Goal: Entertainment & Leisure: Browse casually

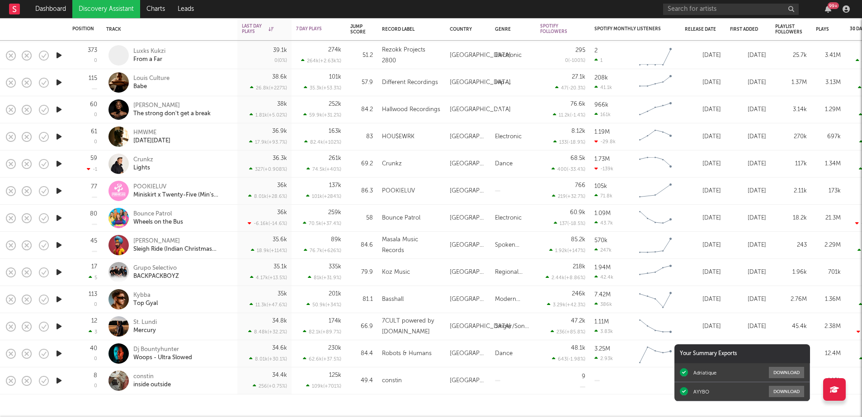
click at [55, 380] on icon "button" at bounding box center [58, 380] width 9 height 11
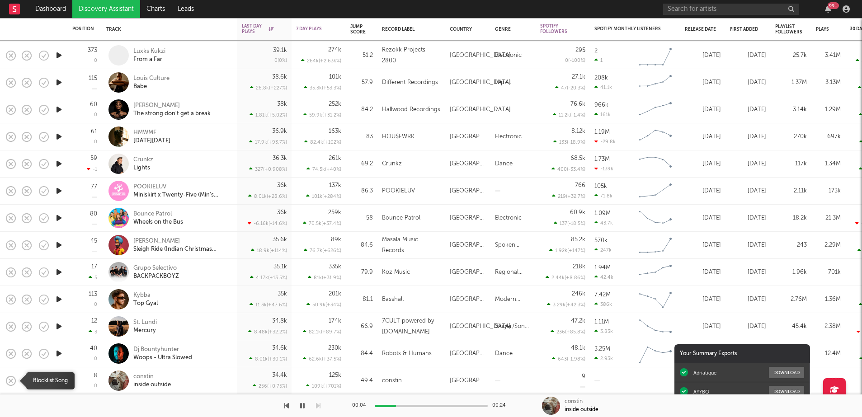
click at [10, 377] on icon "button" at bounding box center [11, 381] width 13 height 13
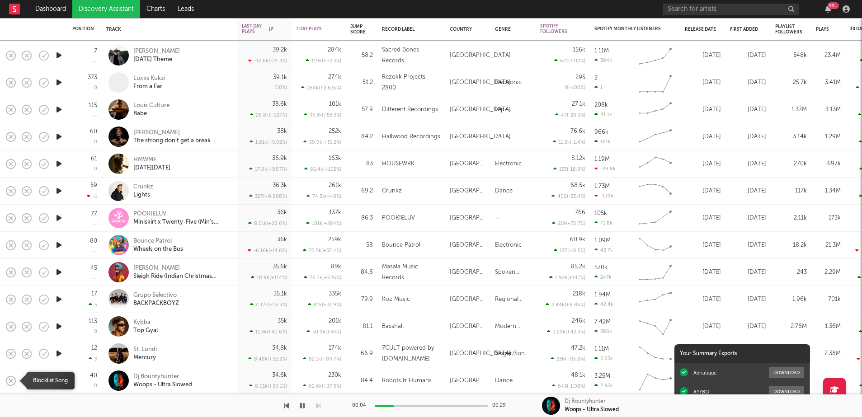
click at [11, 382] on icon "button" at bounding box center [11, 381] width 13 height 13
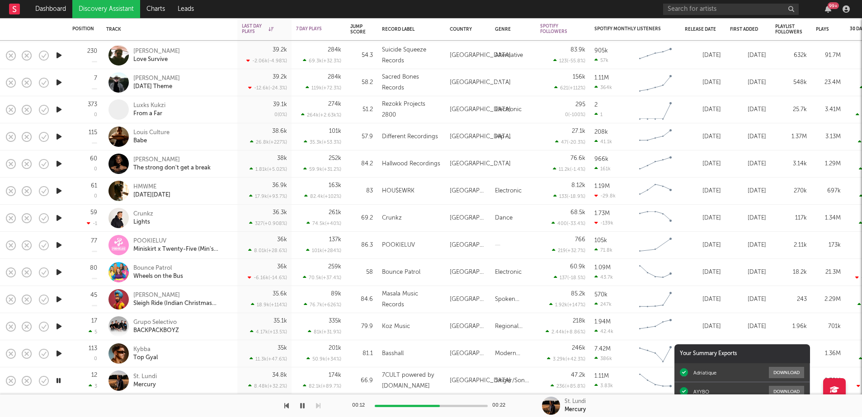
click at [59, 353] on icon "button" at bounding box center [58, 353] width 9 height 11
click at [13, 353] on icon "button" at bounding box center [11, 354] width 13 height 13
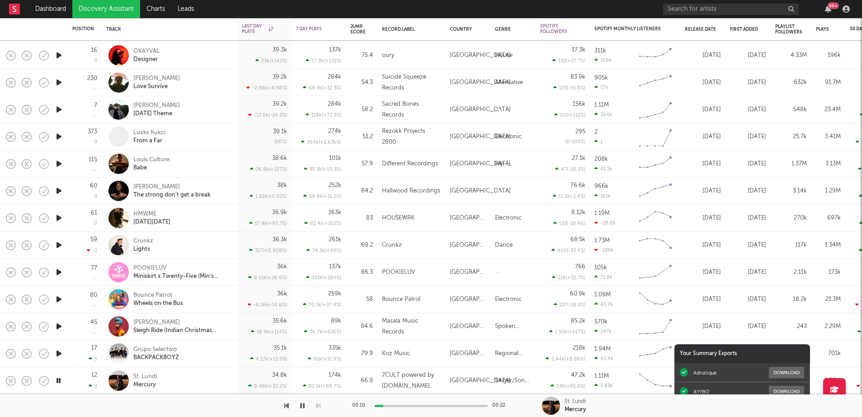
click at [59, 357] on icon "button" at bounding box center [58, 353] width 9 height 11
click at [9, 355] on icon "button" at bounding box center [11, 354] width 13 height 13
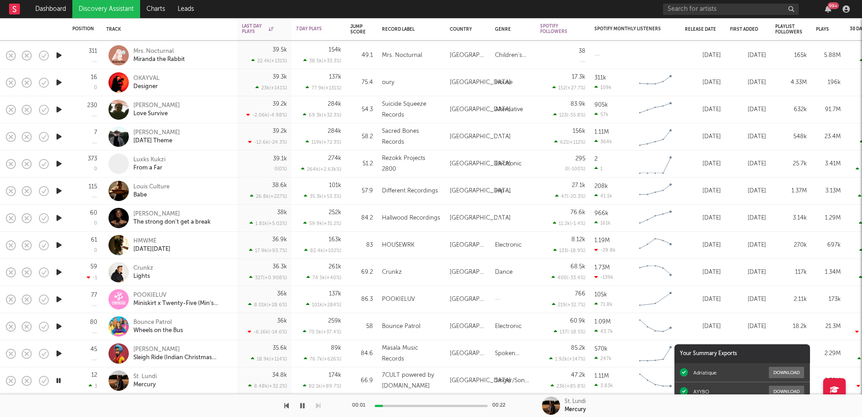
click at [60, 354] on icon "button" at bounding box center [58, 353] width 9 height 11
click at [10, 353] on rect "button" at bounding box center [11, 354] width 4 height 4
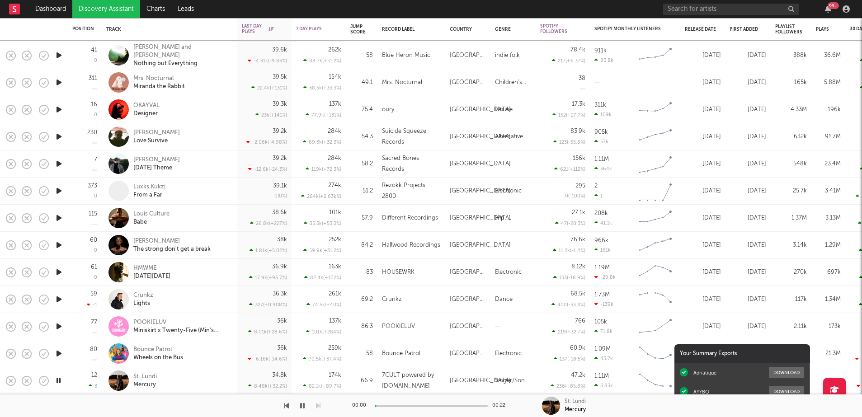
click at [57, 354] on icon "button" at bounding box center [58, 353] width 9 height 11
click at [60, 129] on div at bounding box center [59, 136] width 18 height 27
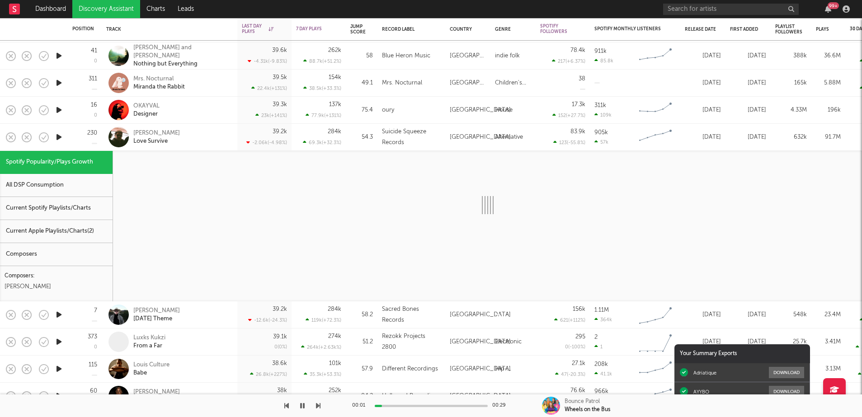
click at [68, 128] on div "230" at bounding box center [85, 137] width 34 height 27
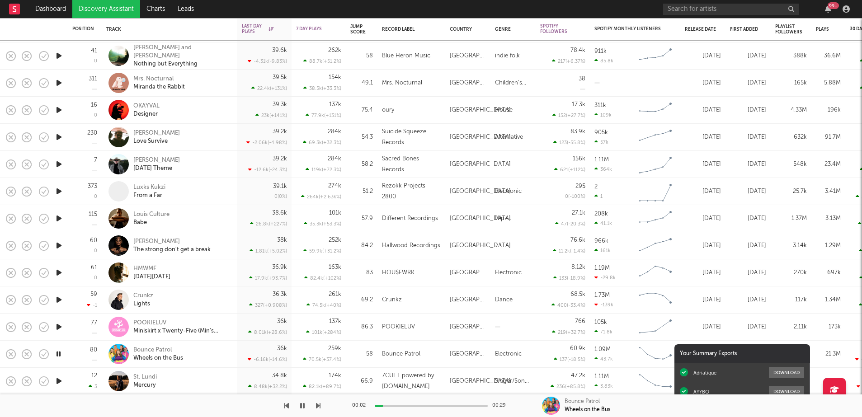
click at [60, 137] on icon "button" at bounding box center [58, 137] width 9 height 11
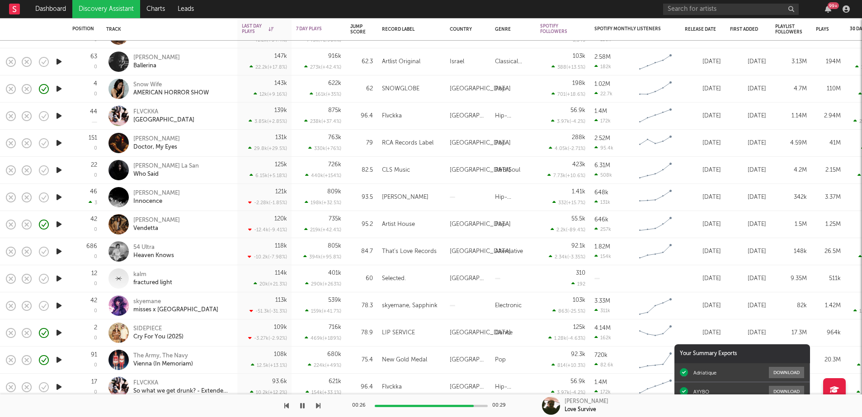
click at [59, 251] on icon "button" at bounding box center [58, 251] width 9 height 11
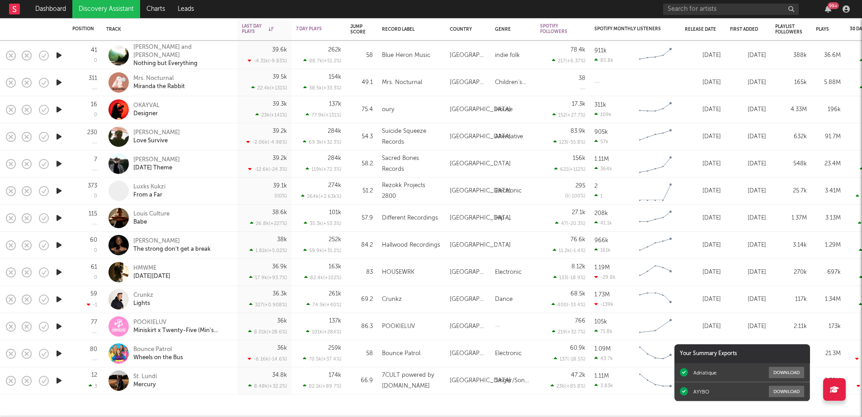
click at [54, 270] on icon "button" at bounding box center [58, 272] width 9 height 11
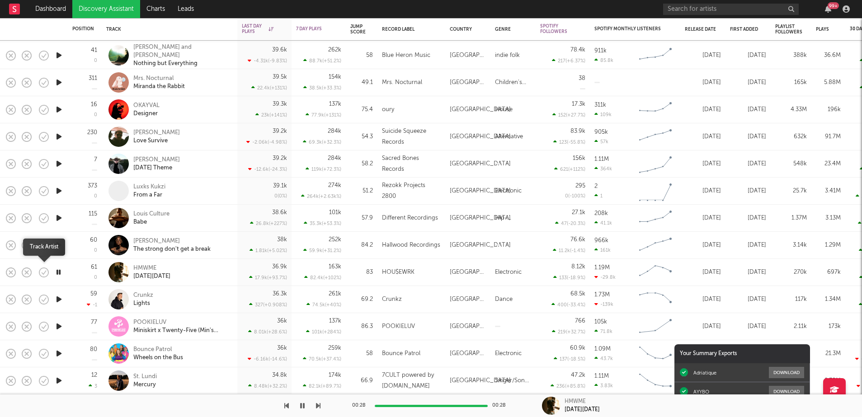
click at [43, 271] on icon "button" at bounding box center [44, 272] width 13 height 13
click at [57, 245] on icon "button" at bounding box center [58, 245] width 9 height 11
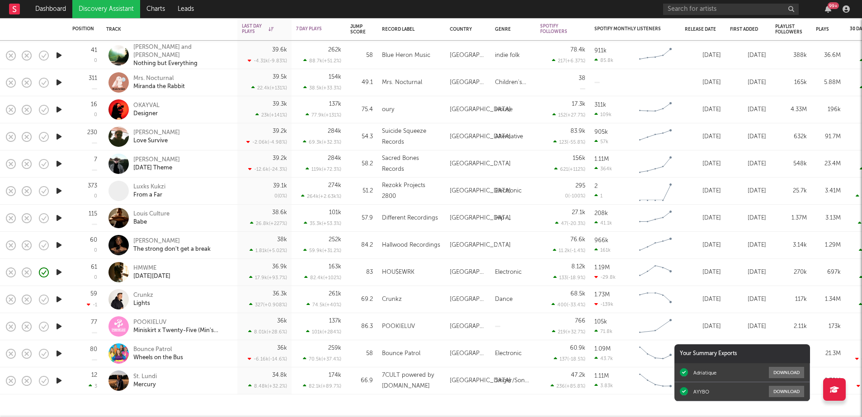
click at [2, 245] on div at bounding box center [8, 245] width 16 height 27
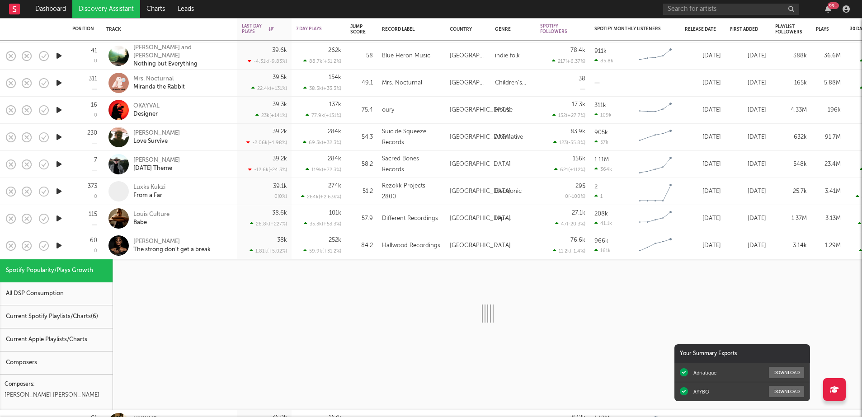
click at [2, 245] on div at bounding box center [8, 245] width 16 height 27
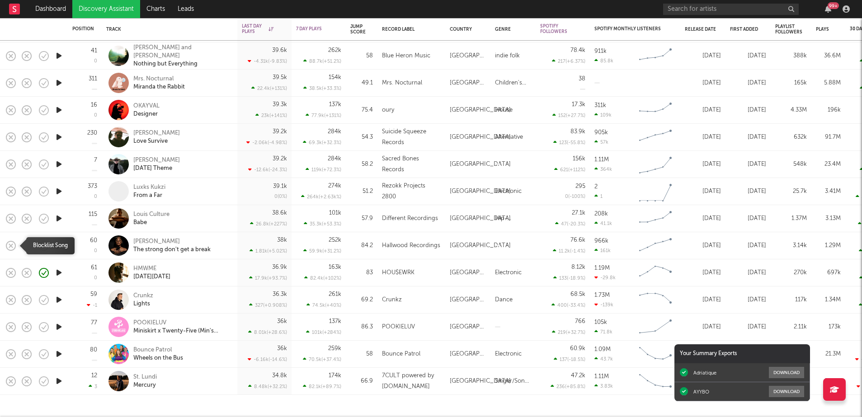
click at [8, 245] on icon "button" at bounding box center [11, 246] width 13 height 13
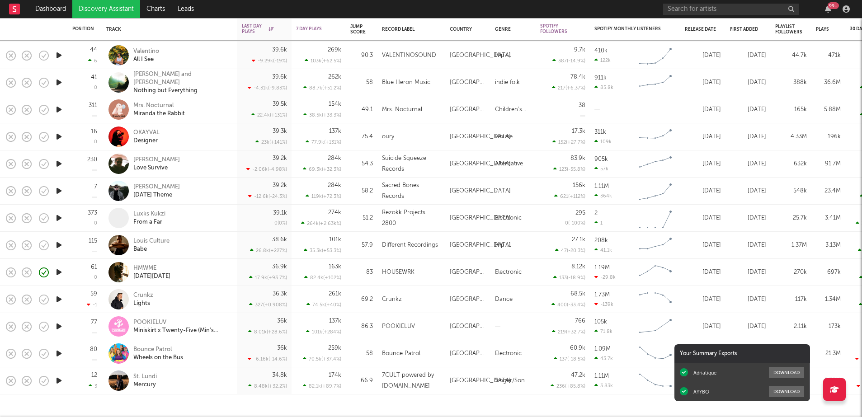
click at [55, 246] on icon "button" at bounding box center [58, 245] width 9 height 11
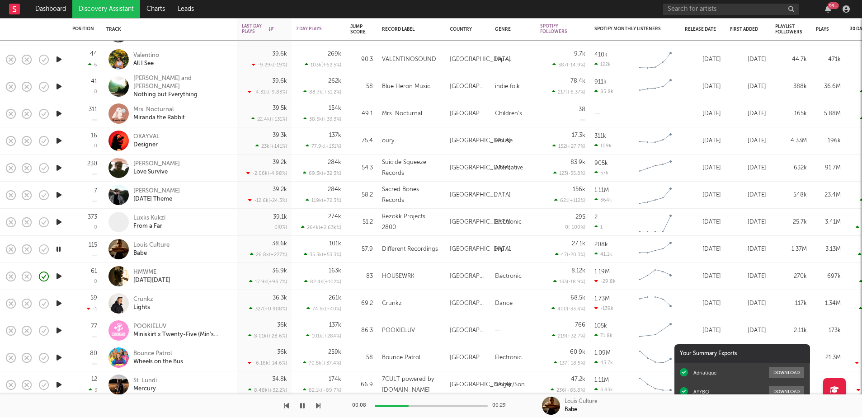
click at [60, 194] on icon "button" at bounding box center [58, 194] width 9 height 11
click at [61, 251] on icon "button" at bounding box center [58, 249] width 9 height 11
click at [58, 222] on icon "button" at bounding box center [58, 222] width 9 height 11
click at [11, 220] on icon "button" at bounding box center [11, 222] width 13 height 13
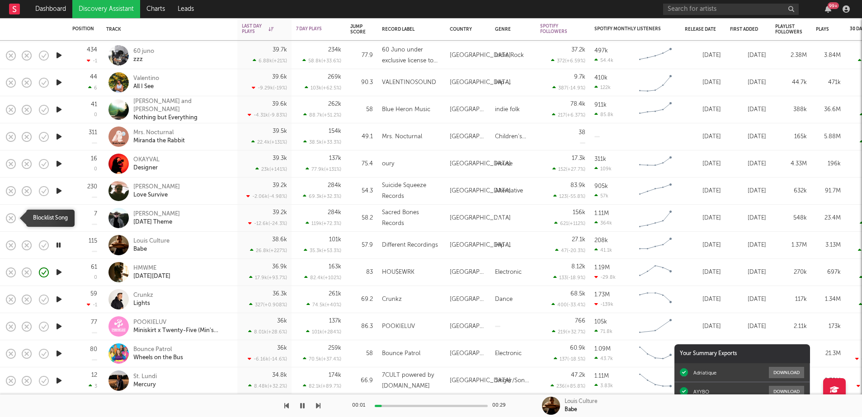
click at [13, 218] on icon "button" at bounding box center [11, 218] width 13 height 13
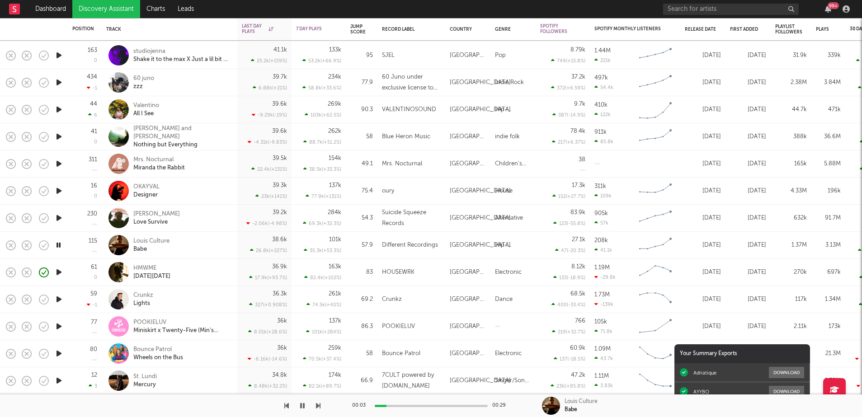
click at [57, 218] on icon "button" at bounding box center [58, 217] width 9 height 11
